Goal: Information Seeking & Learning: Check status

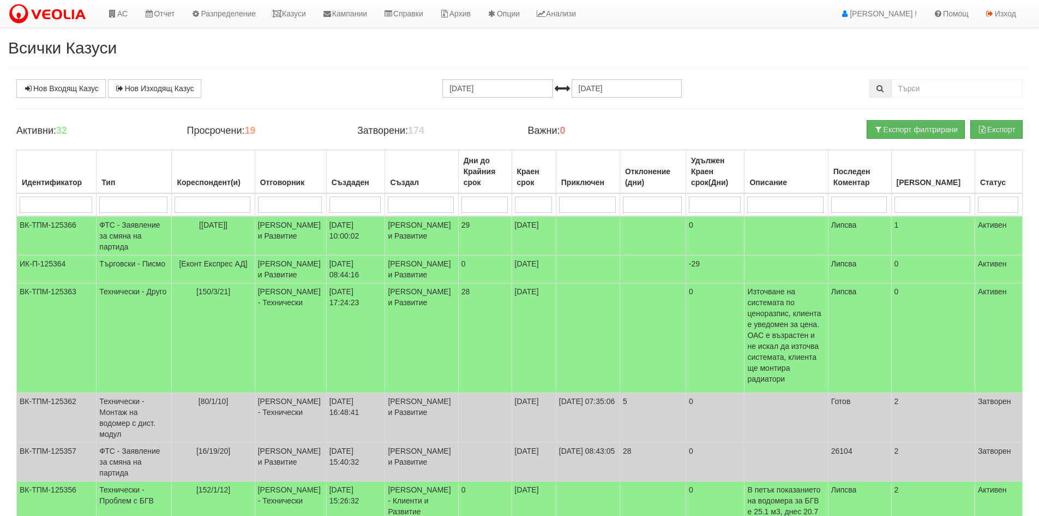
click at [227, 201] on input "search" at bounding box center [212, 204] width 75 height 16
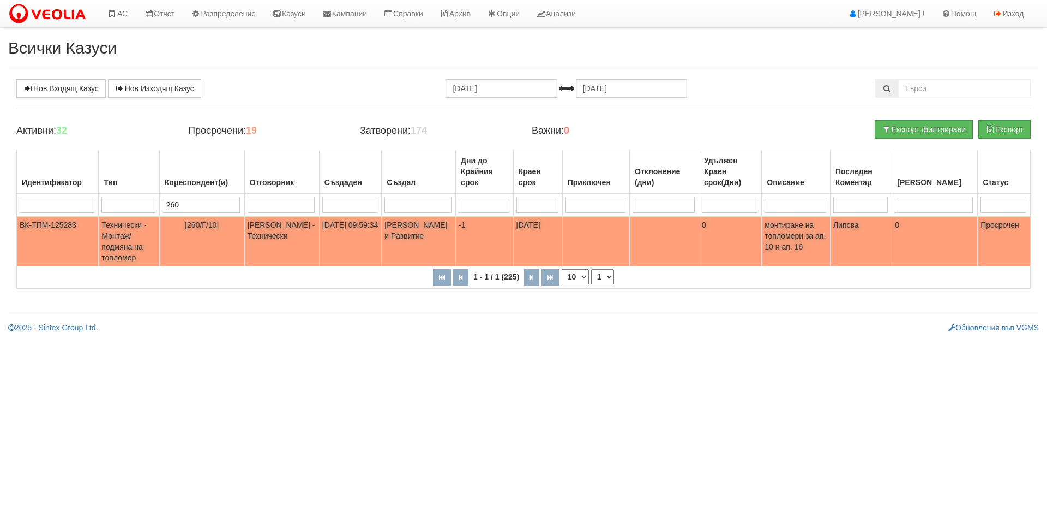
type input "260"
click at [231, 239] on td "[260/Г/10]" at bounding box center [201, 241] width 85 height 50
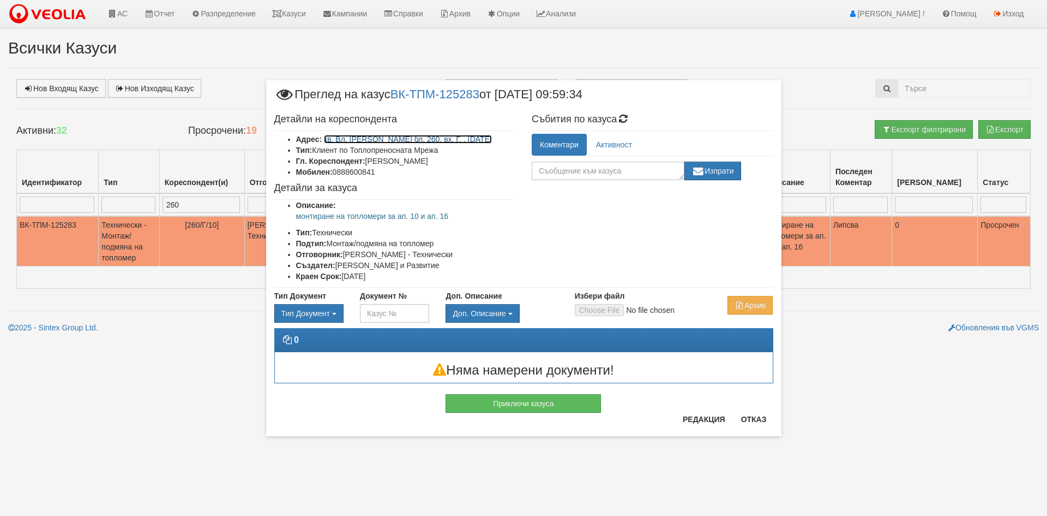
click at [451, 140] on link "кв. Вл. [PERSON_NAME] бл. 260, вх. Г, , [DATE]" at bounding box center [408, 139] width 168 height 9
click at [400, 141] on link "кв. Вл. [PERSON_NAME] бл. 260, вх. Г, , [DATE]" at bounding box center [408, 139] width 168 height 9
click at [747, 421] on button "Отказ" at bounding box center [754, 418] width 39 height 17
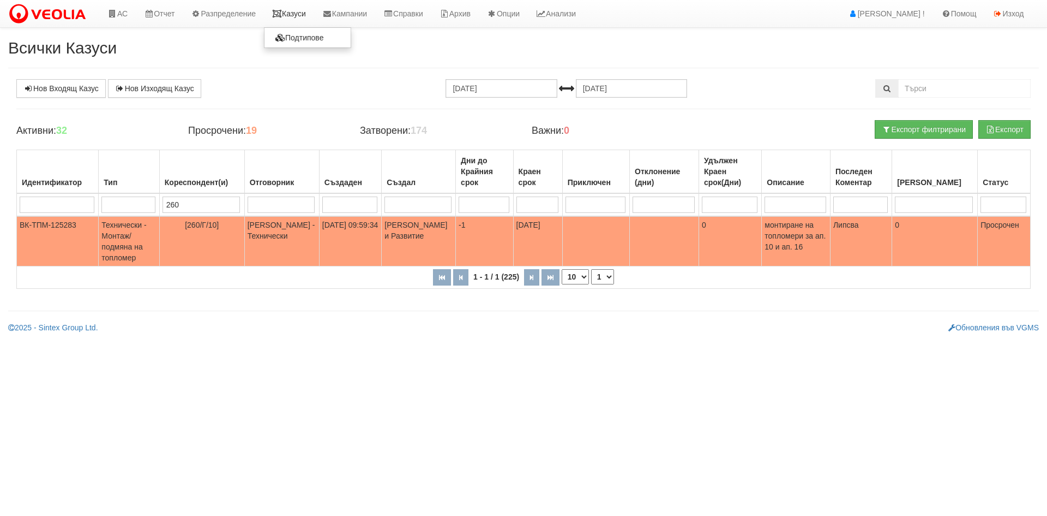
click at [292, 10] on link "Казуси" at bounding box center [289, 13] width 50 height 27
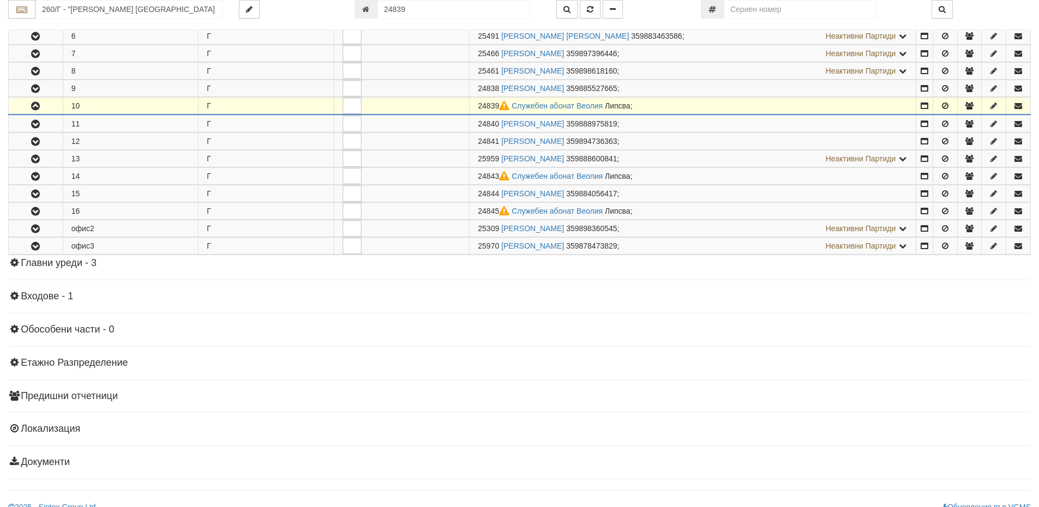
scroll to position [315, 0]
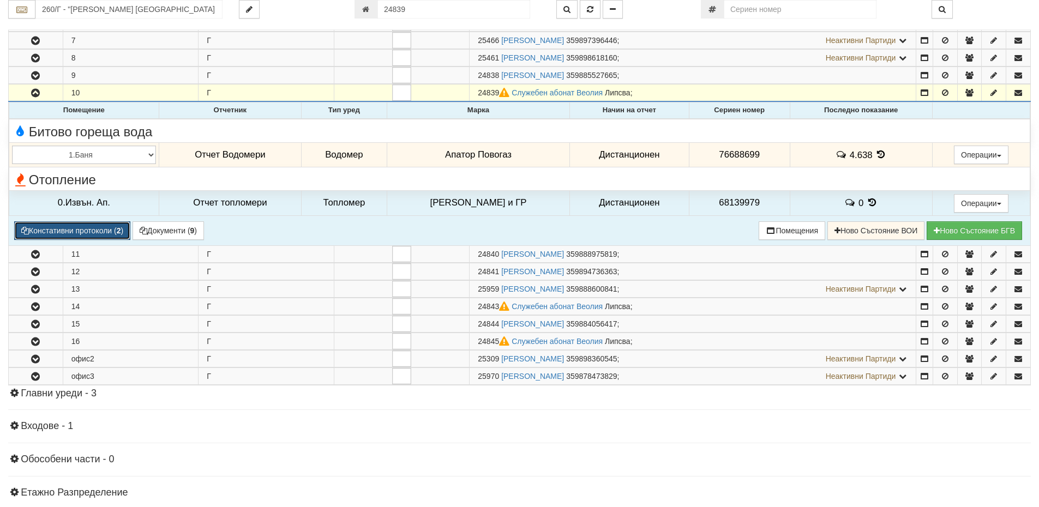
click at [106, 240] on button "Констативни протоколи ( 2 )" at bounding box center [72, 230] width 116 height 19
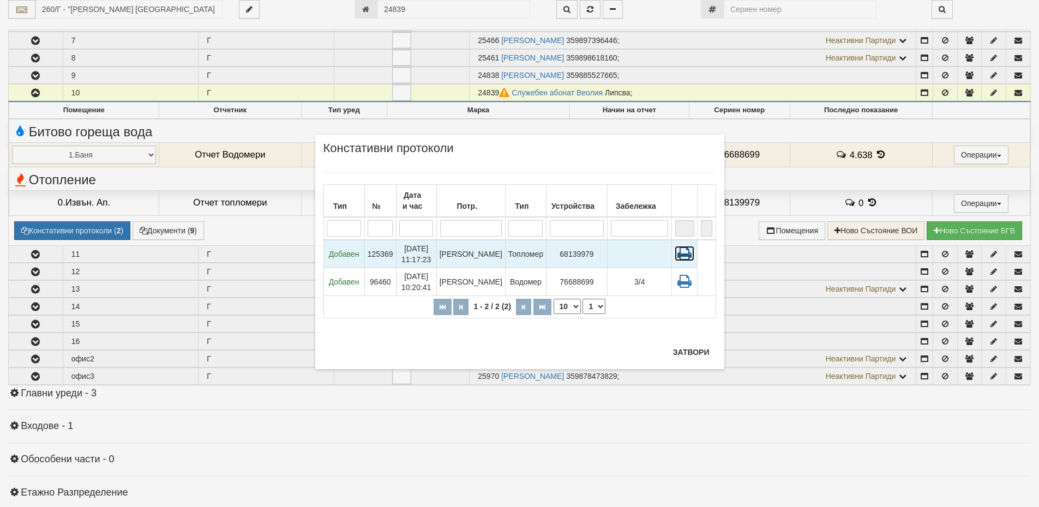
click at [685, 257] on icon at bounding box center [685, 253] width 20 height 15
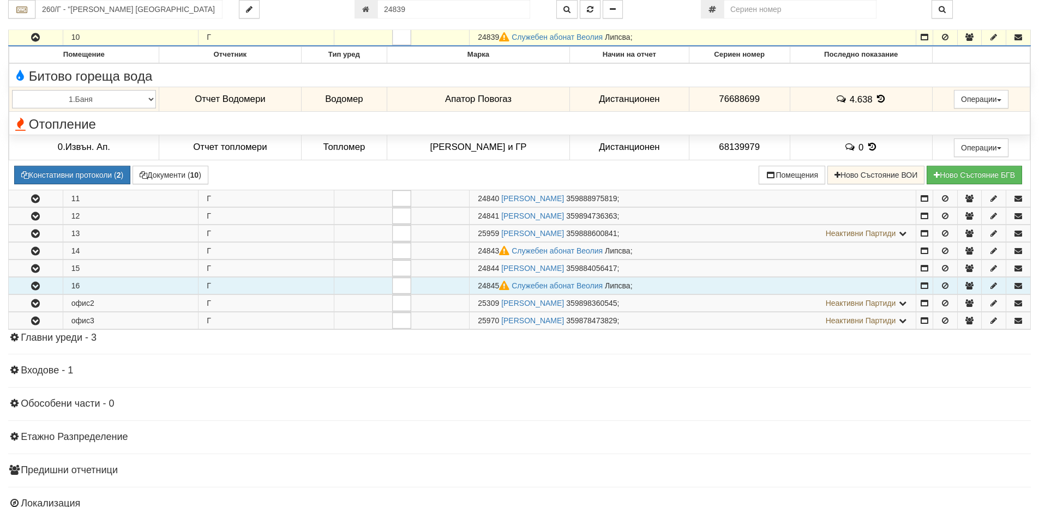
scroll to position [424, 0]
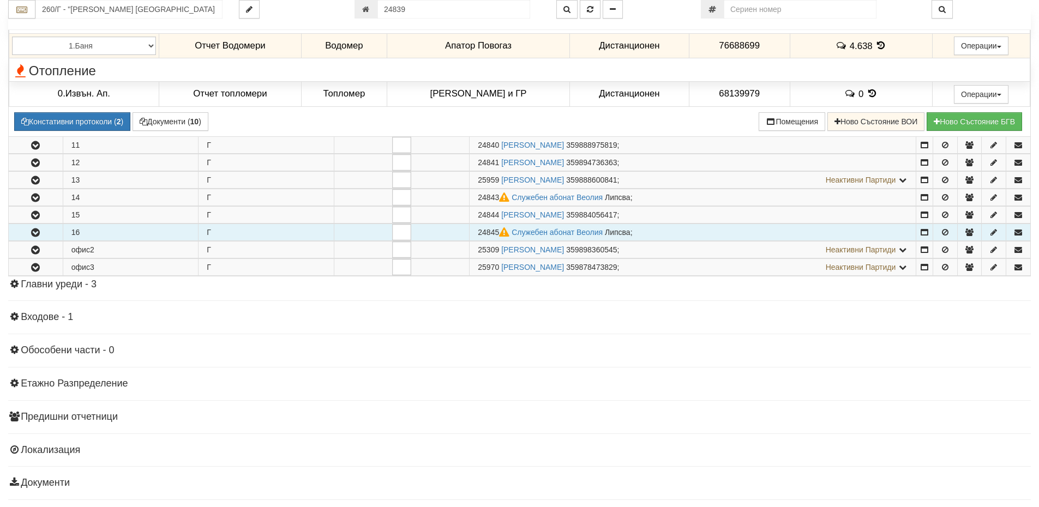
click at [22, 235] on button "button" at bounding box center [36, 232] width 54 height 16
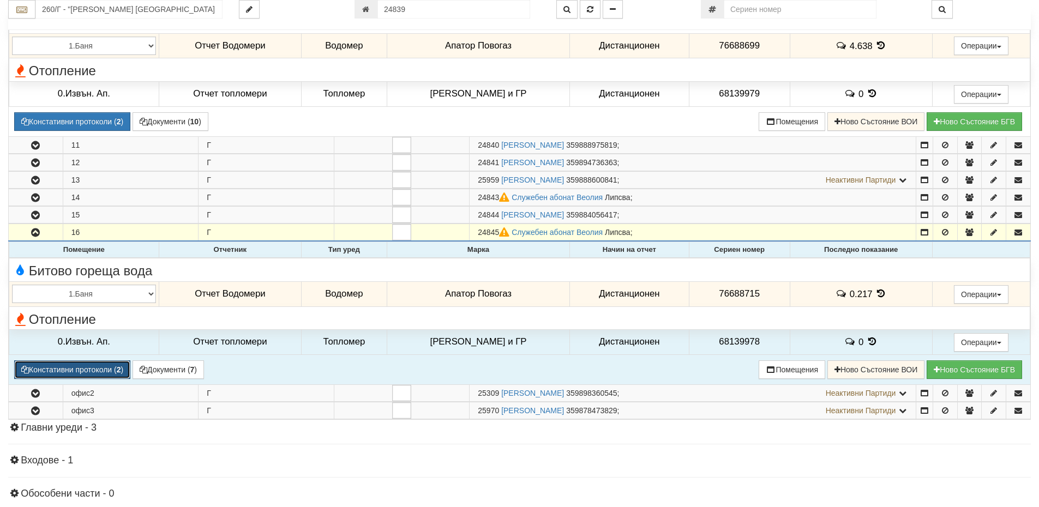
click at [108, 367] on button "Констативни протоколи ( 2 )" at bounding box center [72, 370] width 116 height 19
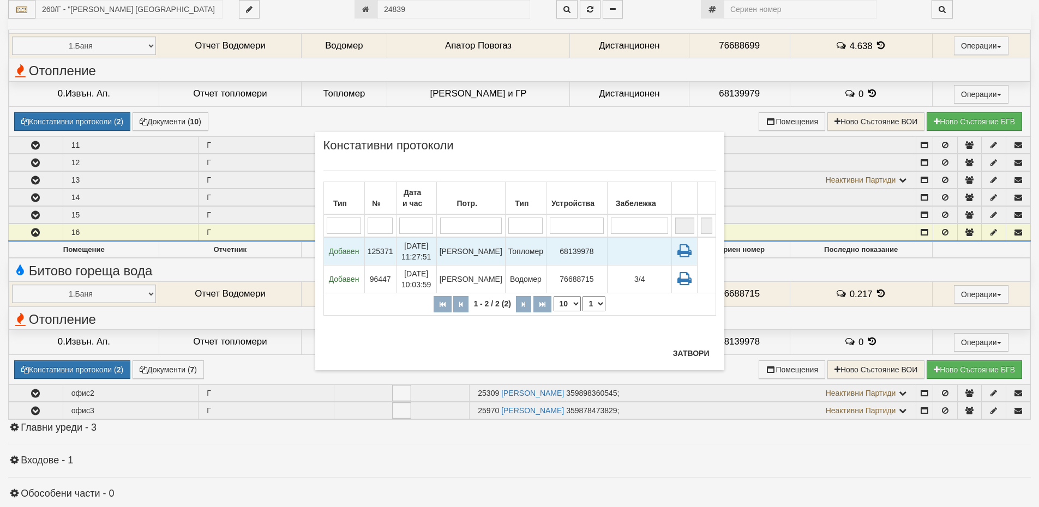
click at [349, 258] on td "Добавен" at bounding box center [344, 251] width 41 height 28
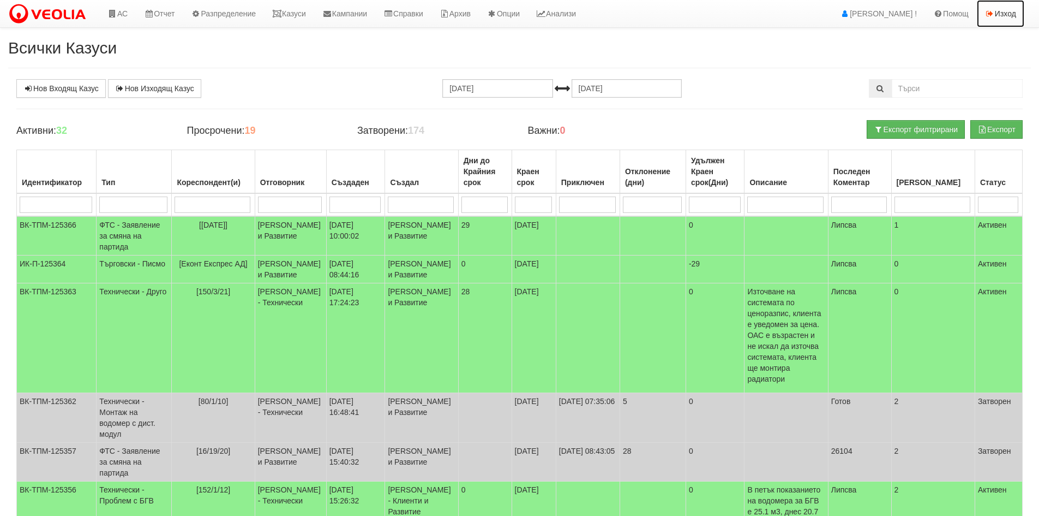
click at [1010, 11] on link "Изход" at bounding box center [1000, 13] width 47 height 27
